Goal: Information Seeking & Learning: Learn about a topic

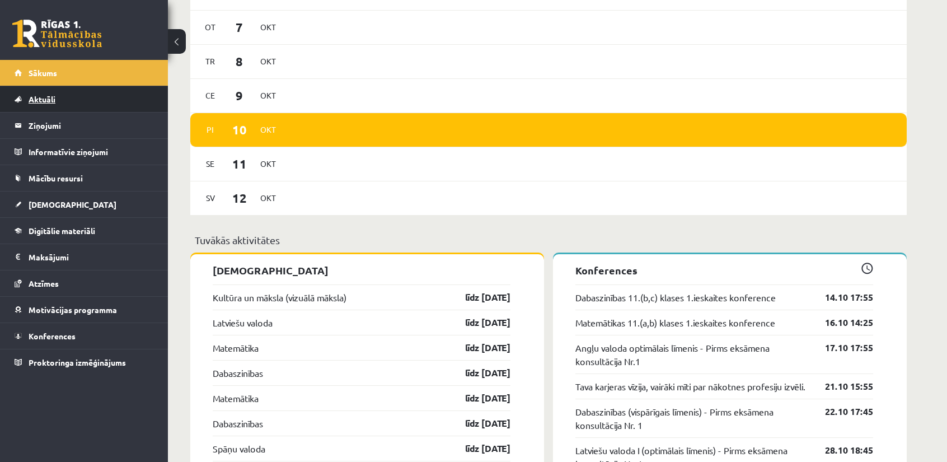
scroll to position [784, 0]
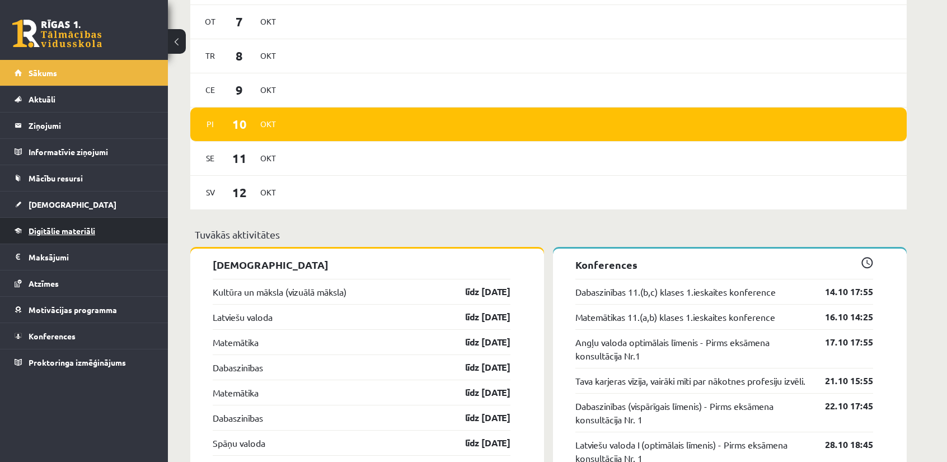
click at [83, 232] on span "Digitālie materiāli" at bounding box center [62, 231] width 67 height 10
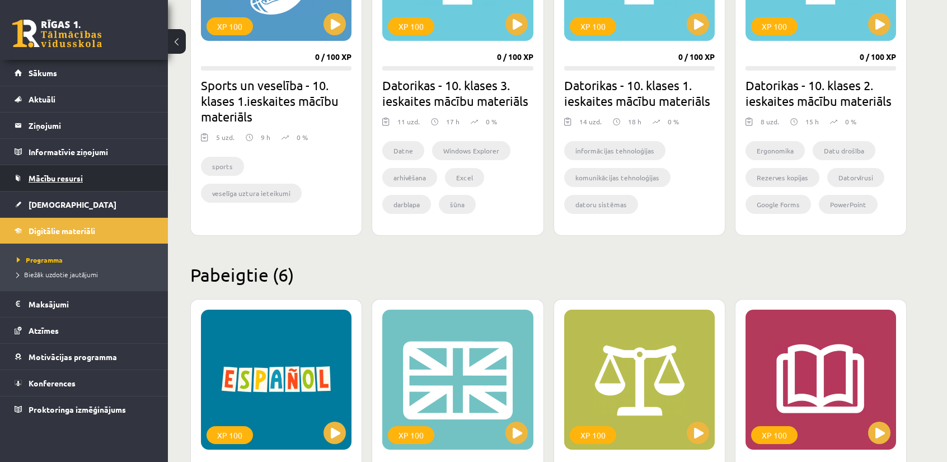
click at [76, 176] on span "Mācību resursi" at bounding box center [56, 178] width 54 height 10
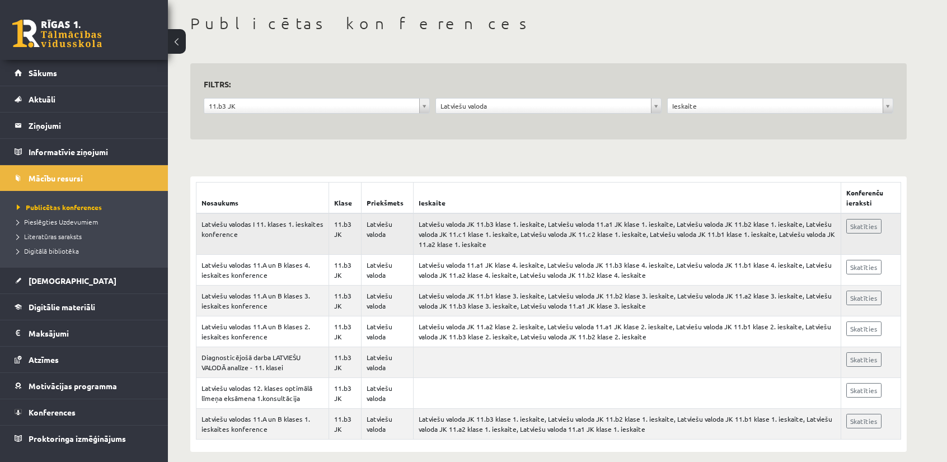
scroll to position [56, 0]
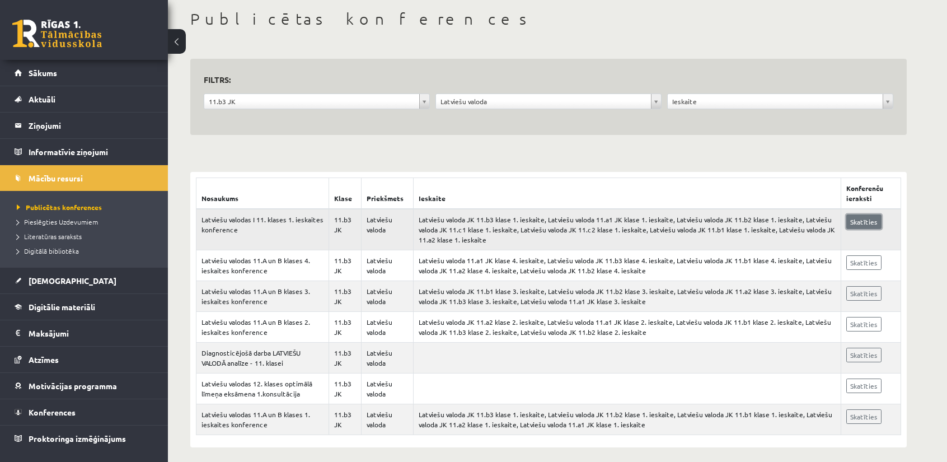
click at [863, 216] on link "Skatīties" at bounding box center [864, 221] width 35 height 15
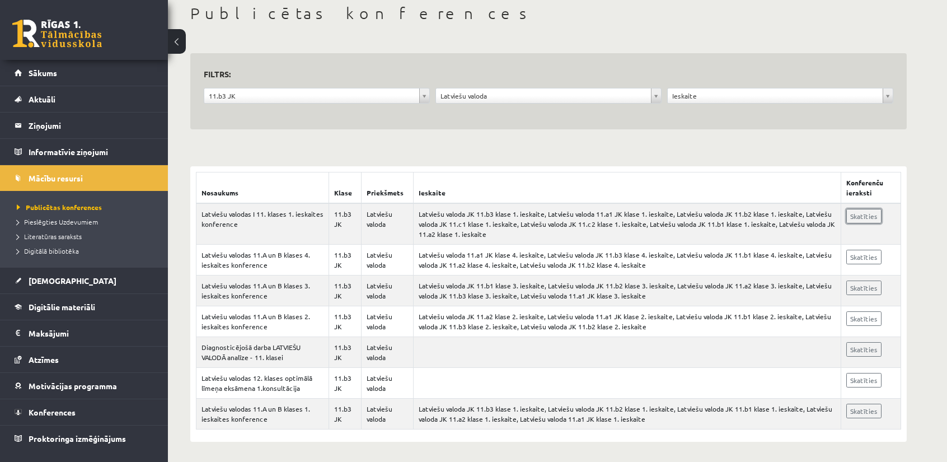
scroll to position [62, 0]
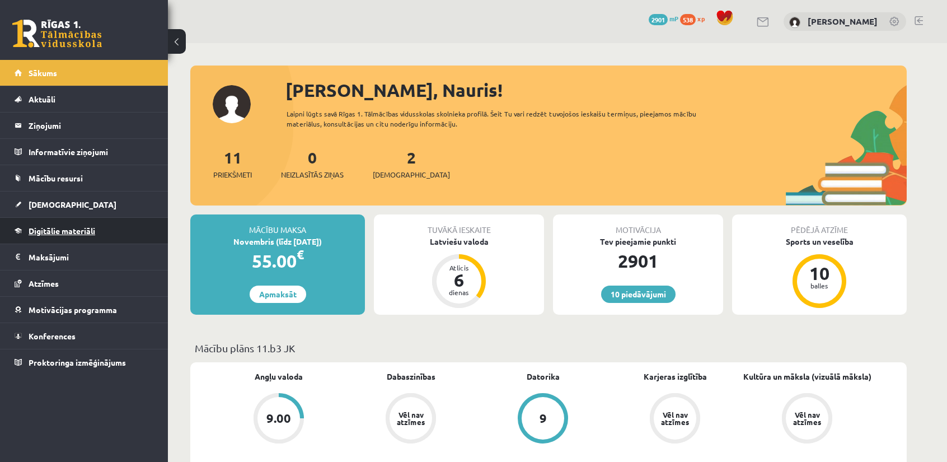
click at [67, 223] on link "Digitālie materiāli" at bounding box center [84, 231] width 139 height 26
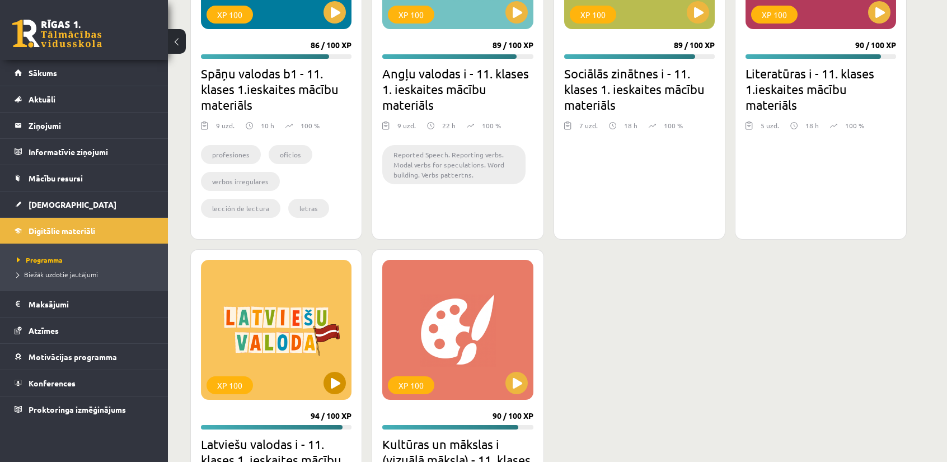
scroll to position [1288, 0]
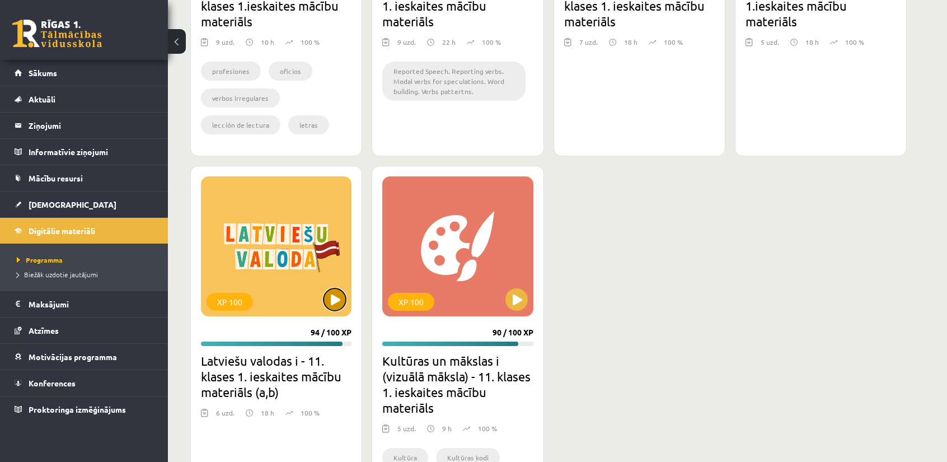
click at [339, 291] on button at bounding box center [335, 299] width 22 height 22
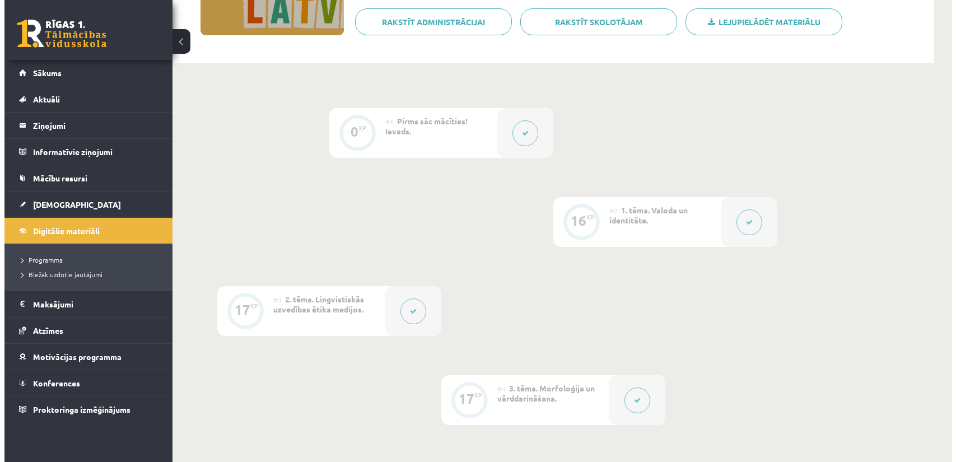
scroll to position [224, 0]
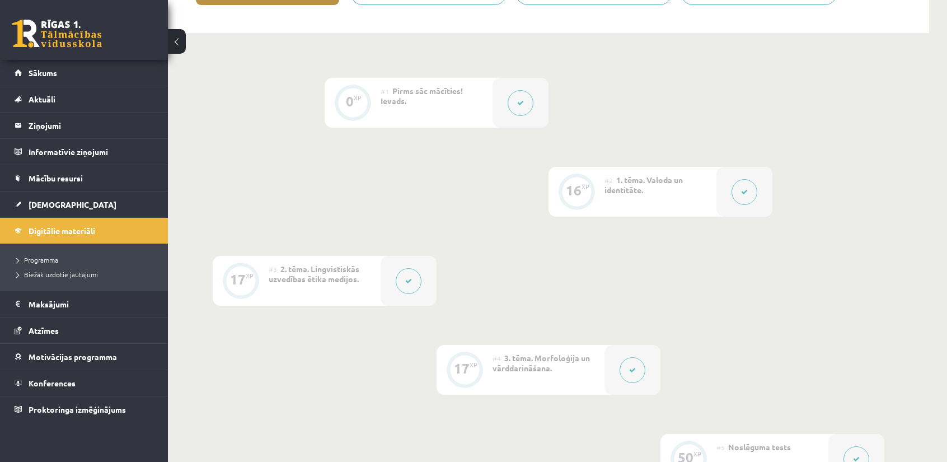
click at [742, 191] on icon at bounding box center [744, 192] width 7 height 7
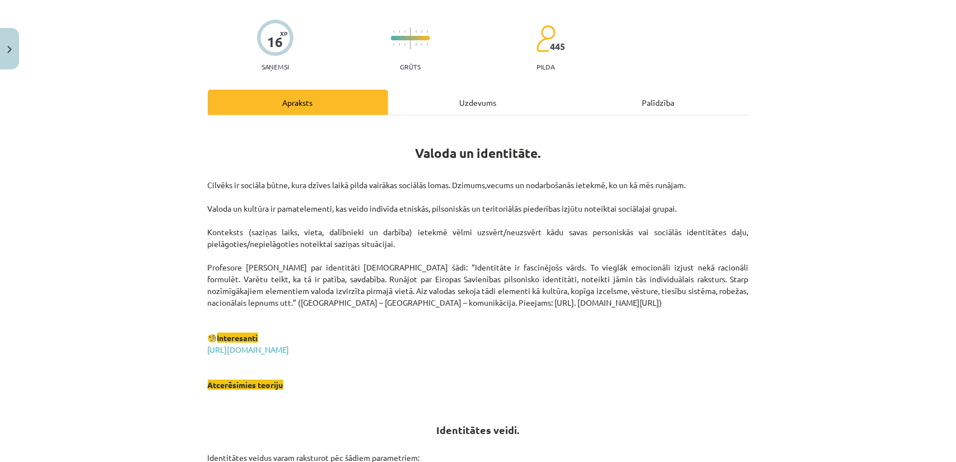
scroll to position [112, 0]
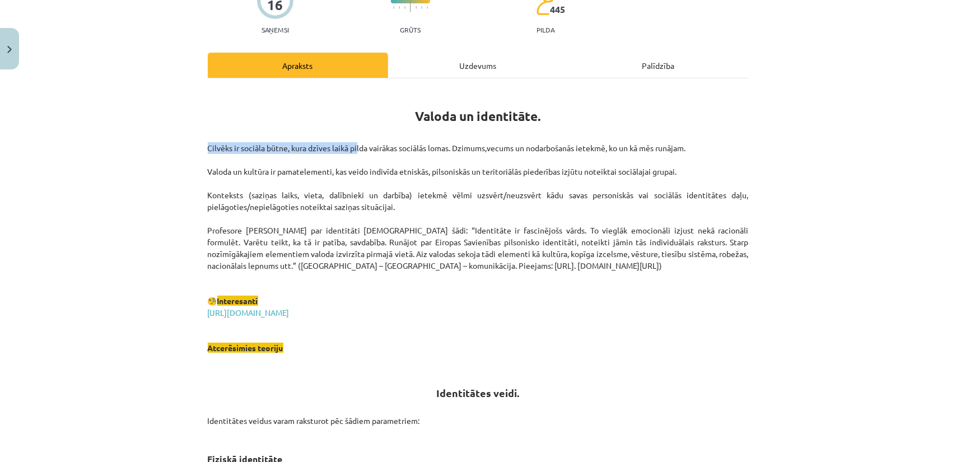
drag, startPoint x: 203, startPoint y: 147, endPoint x: 354, endPoint y: 151, distance: 151.2
click at [354, 151] on p "Cilvēks ir sociāla būtne, kura dzīves laikā pilda vairākas sociālās lomas. Dzim…" at bounding box center [478, 248] width 541 height 212
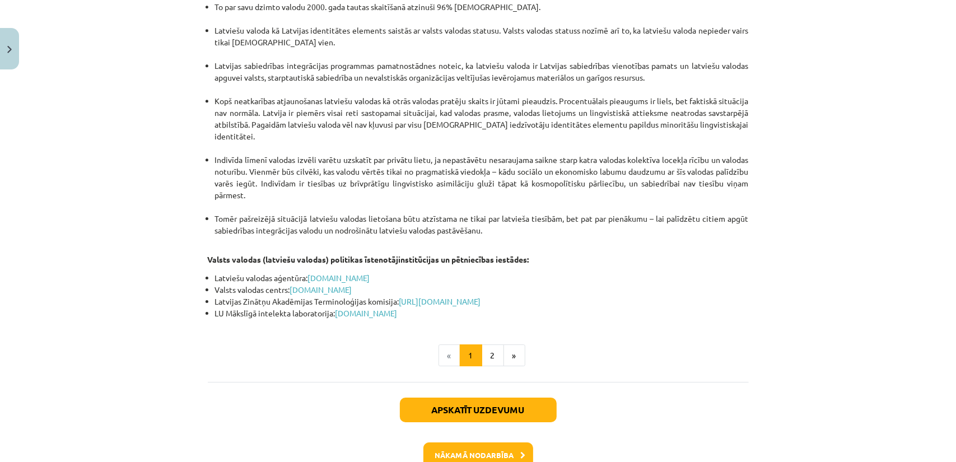
scroll to position [2337, 0]
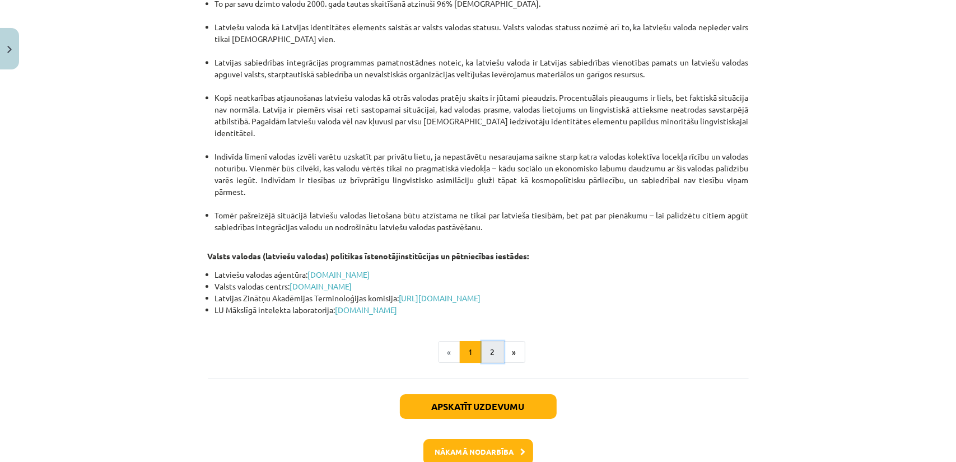
click at [494, 341] on button "2" at bounding box center [492, 352] width 22 height 22
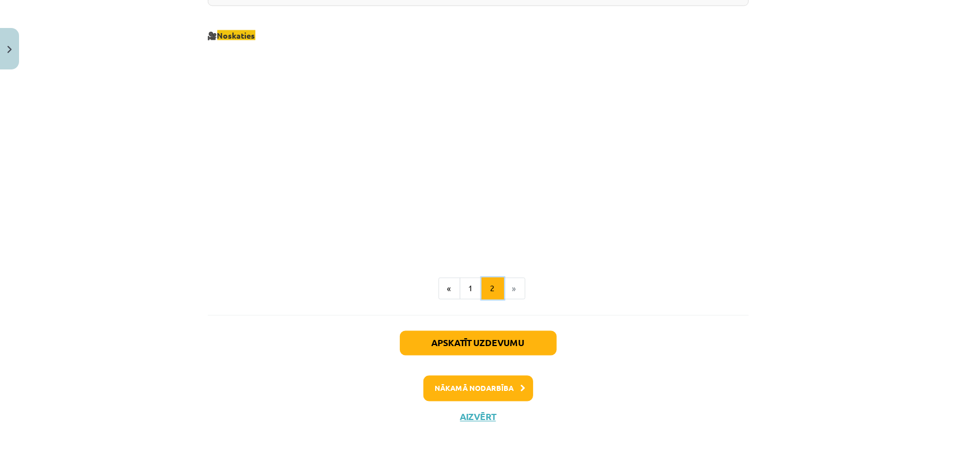
scroll to position [1197, 0]
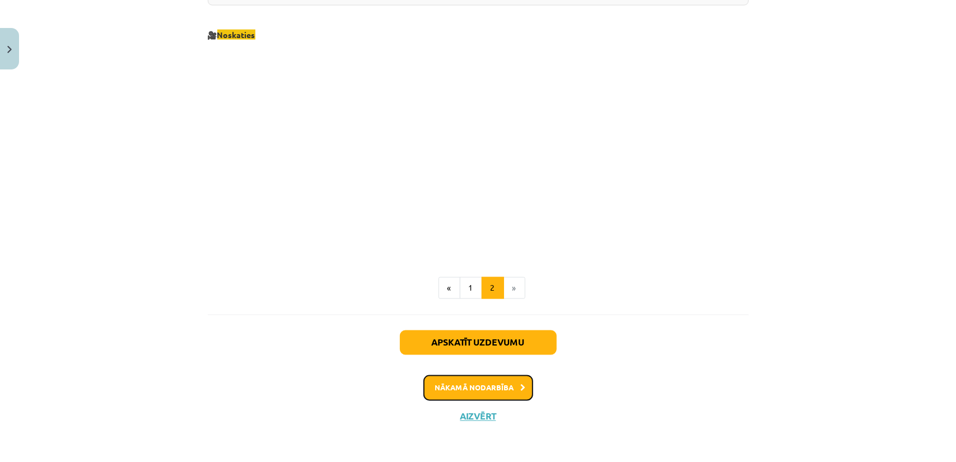
click at [495, 391] on button "Nākamā nodarbība" at bounding box center [478, 388] width 110 height 26
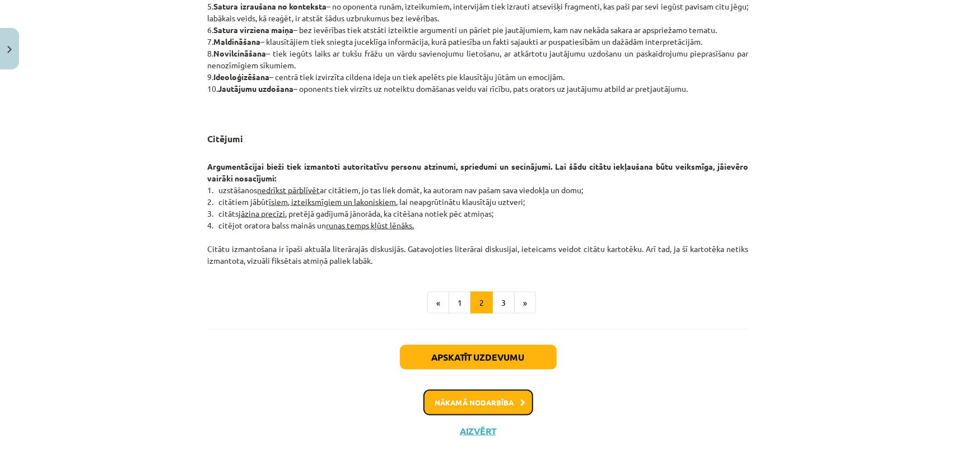
scroll to position [882, 0]
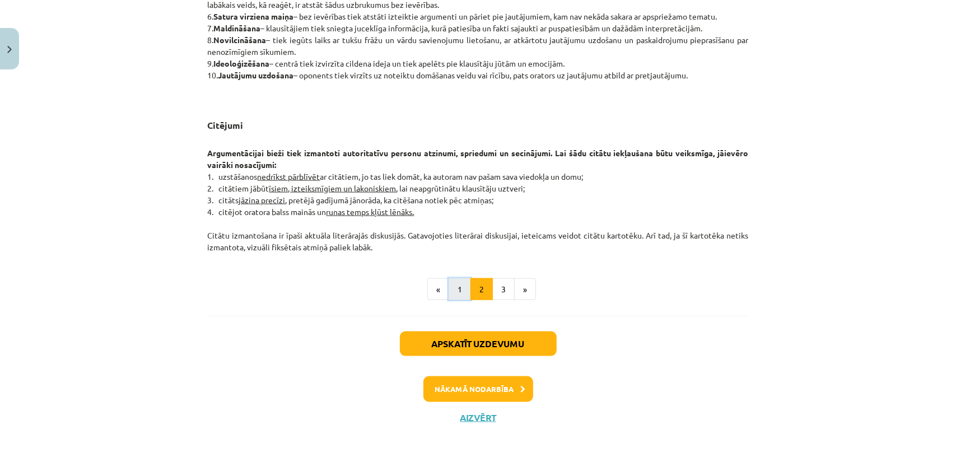
click at [461, 286] on button "1" at bounding box center [459, 289] width 22 height 22
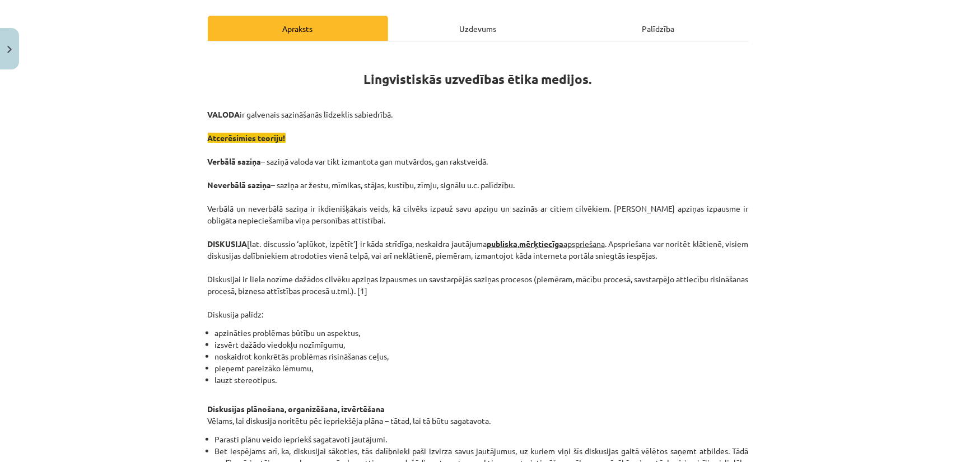
scroll to position [144, 0]
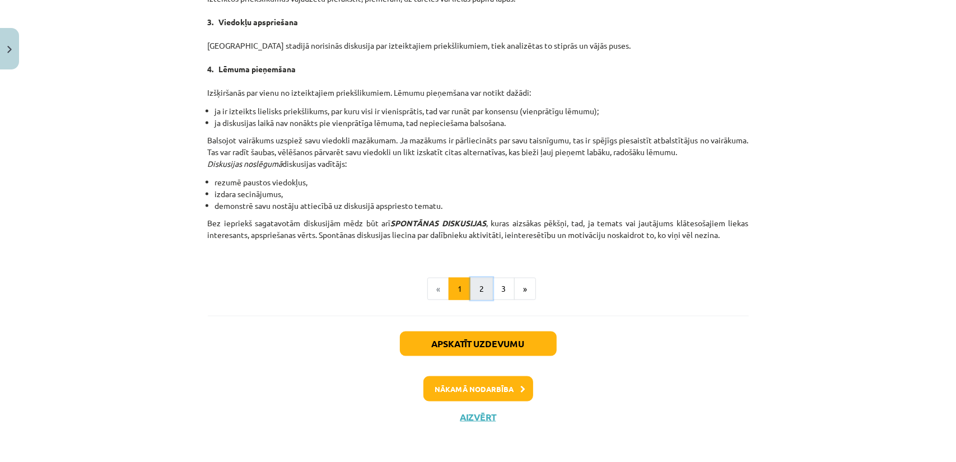
click at [474, 289] on button "2" at bounding box center [481, 289] width 22 height 22
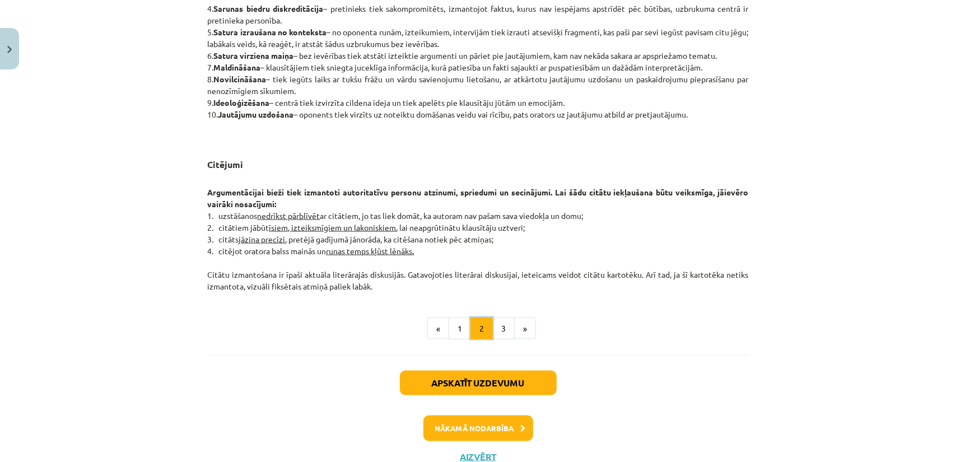
scroll to position [882, 0]
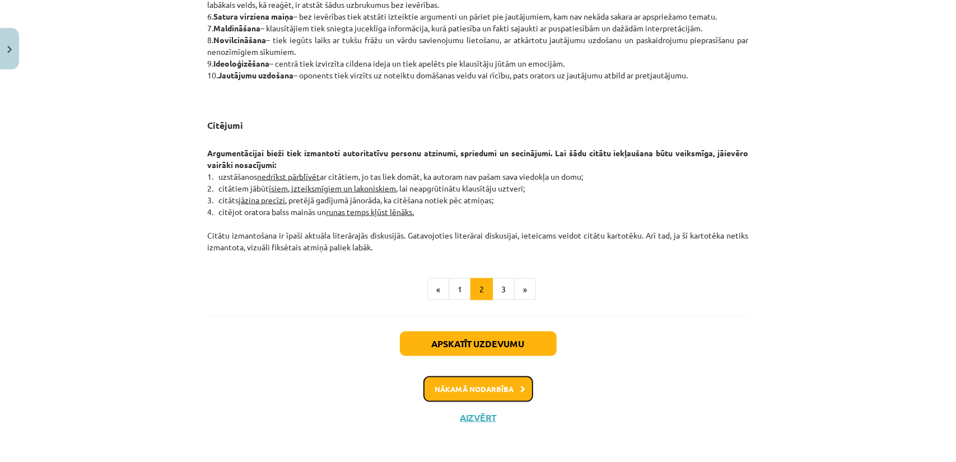
click at [503, 390] on button "Nākamā nodarbība" at bounding box center [478, 389] width 110 height 26
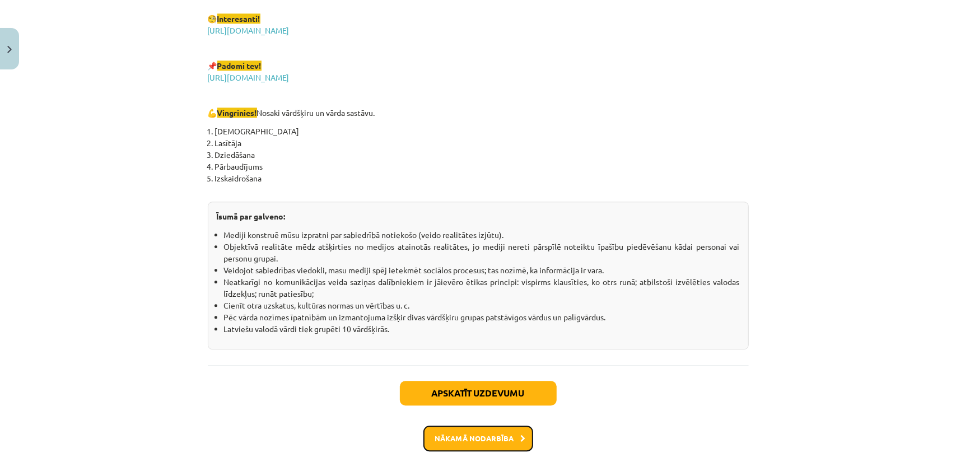
scroll to position [1908, 0]
